Goal: Find specific page/section: Find specific page/section

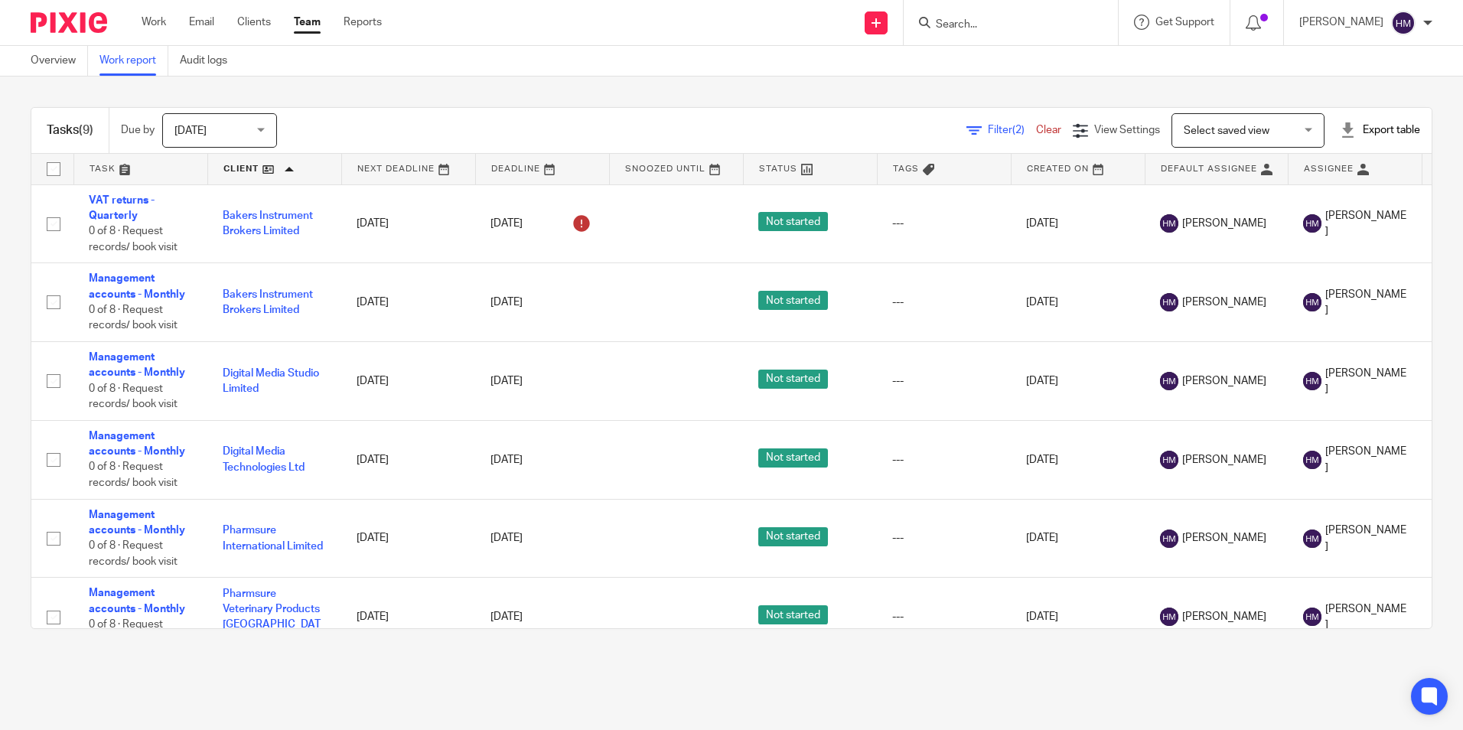
click at [1241, 136] on span "Select saved view" at bounding box center [1240, 130] width 112 height 32
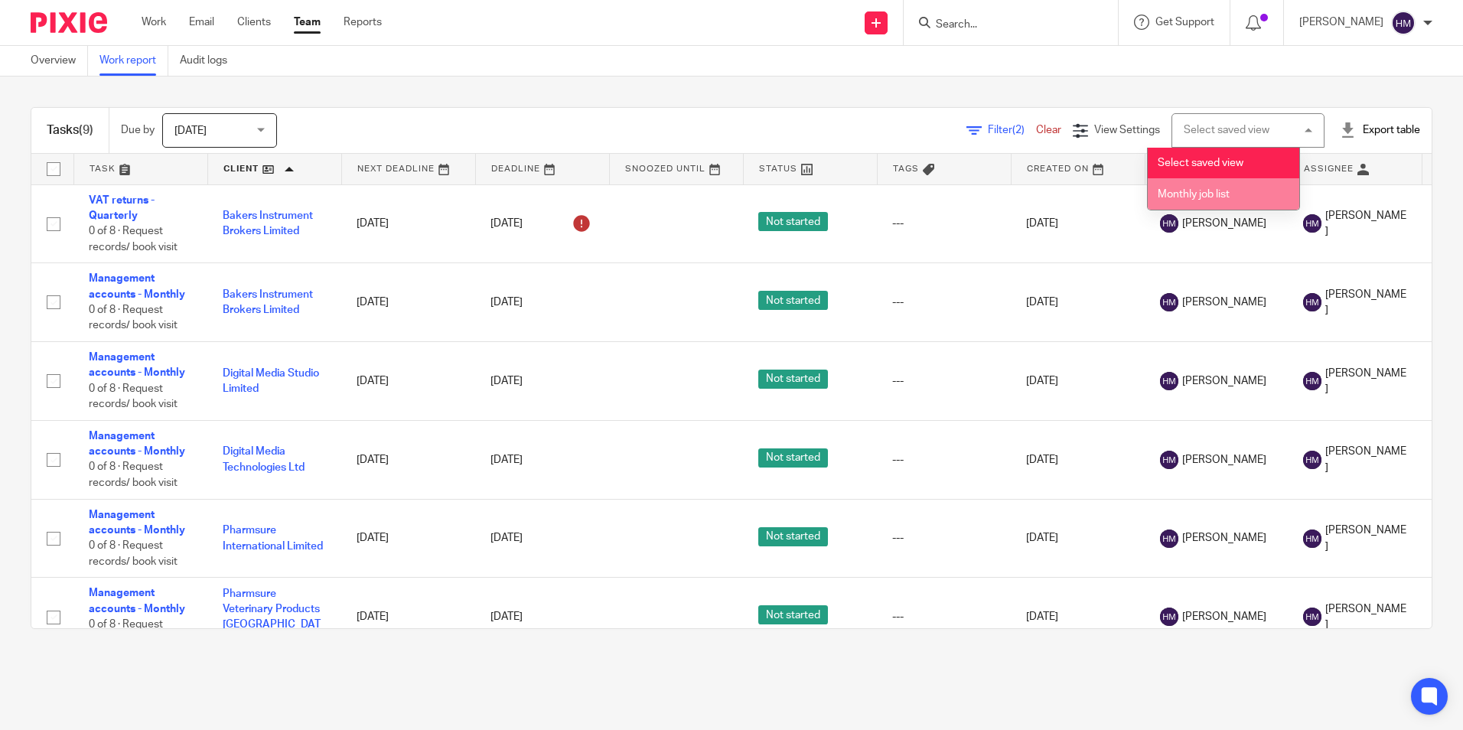
click at [1219, 203] on li "Monthly job list" at bounding box center [1224, 193] width 152 height 31
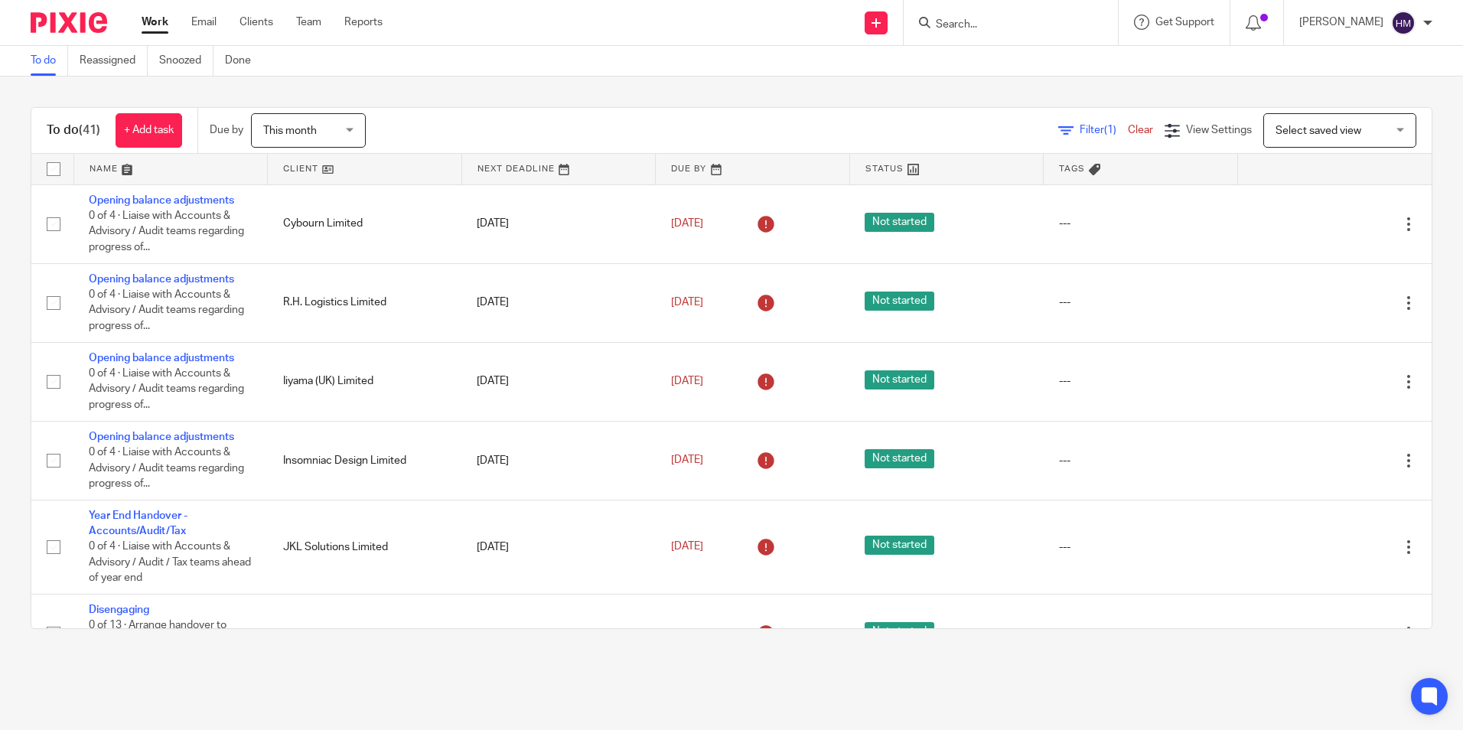
click at [299, 168] on link at bounding box center [365, 169] width 194 height 31
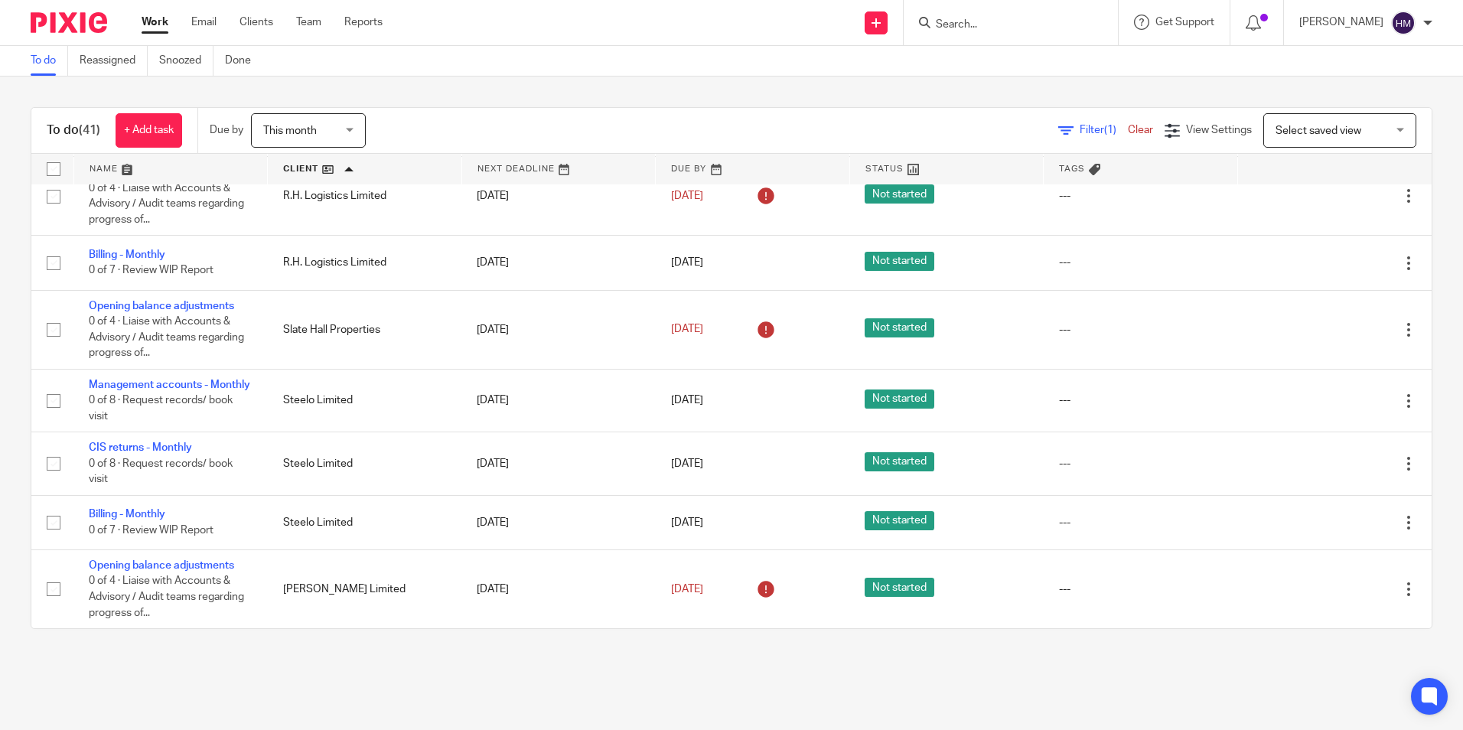
scroll to position [2402, 0]
